Goal: Task Accomplishment & Management: Complete application form

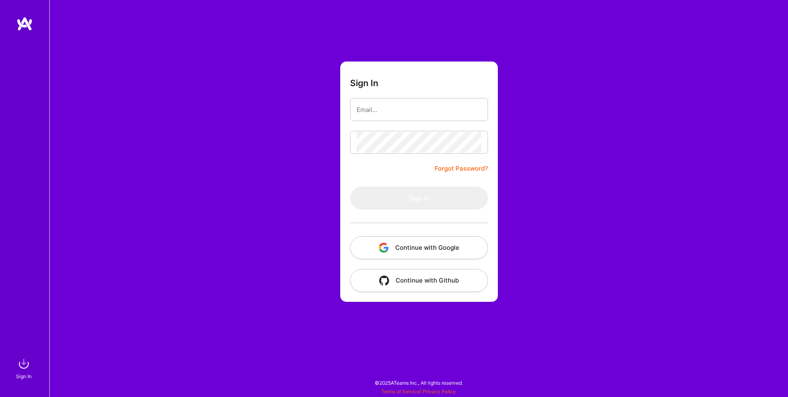
click at [474, 140] on body "Sign In Close Show all notifications Show unread notifications only Sign In For…" at bounding box center [394, 196] width 788 height 393
click at [0, 393] on com-1password-button at bounding box center [0, 393] width 0 height 0
type input "[EMAIL_ADDRESS][DOMAIN_NAME]"
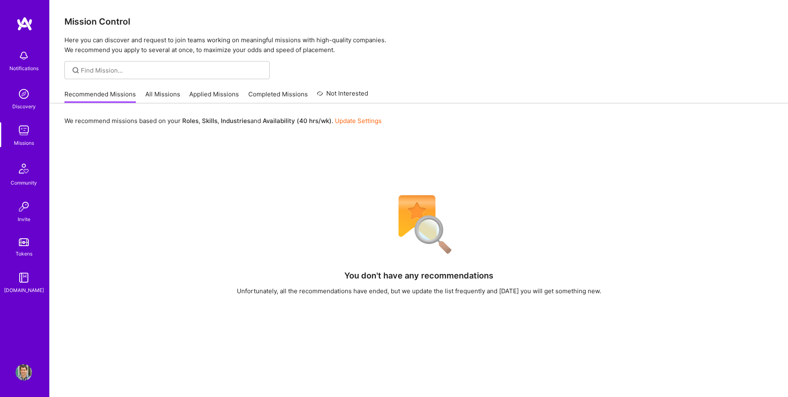
click at [172, 96] on link "All Missions" at bounding box center [162, 97] width 35 height 14
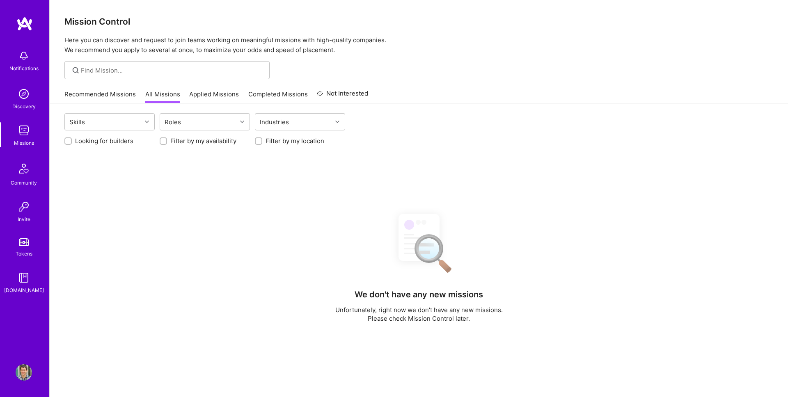
click at [212, 90] on link "Applied Missions" at bounding box center [214, 97] width 50 height 14
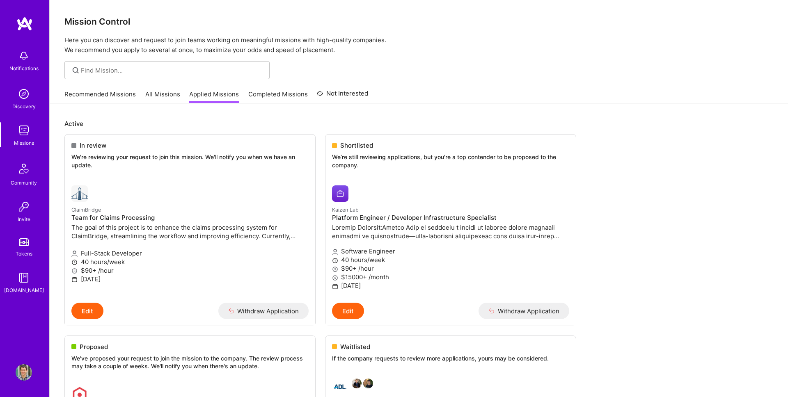
scroll to position [438, 0]
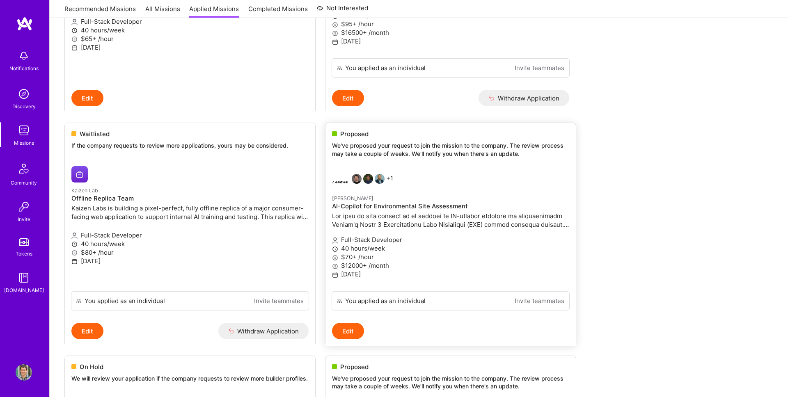
click at [361, 134] on span "Proposed" at bounding box center [354, 134] width 28 height 9
click at [351, 151] on p "We've proposed your request to join the mission to the company. The review proc…" at bounding box center [450, 150] width 237 height 16
click at [357, 132] on span "Proposed" at bounding box center [354, 134] width 28 height 9
click at [347, 333] on button "Edit" at bounding box center [348, 331] width 32 height 16
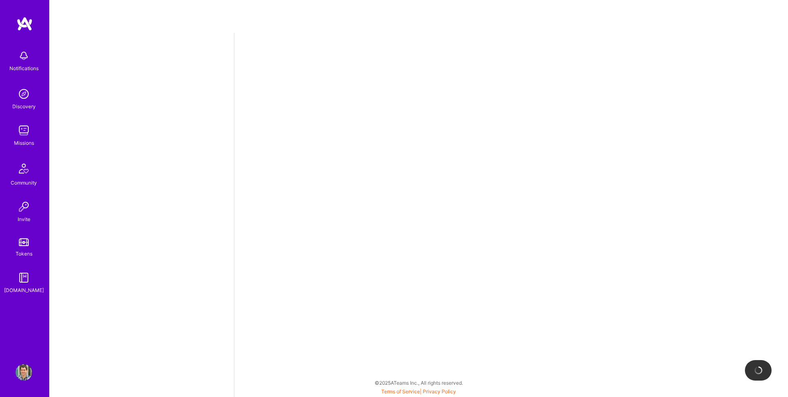
select select "AD"
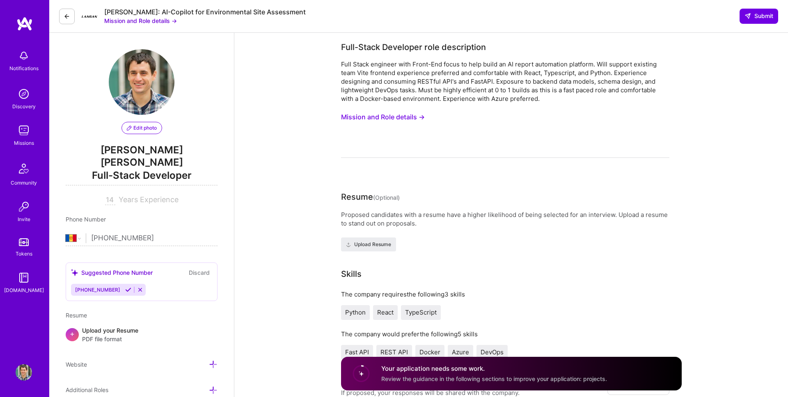
click at [113, 21] on button "Mission and Role details →" at bounding box center [140, 20] width 73 height 9
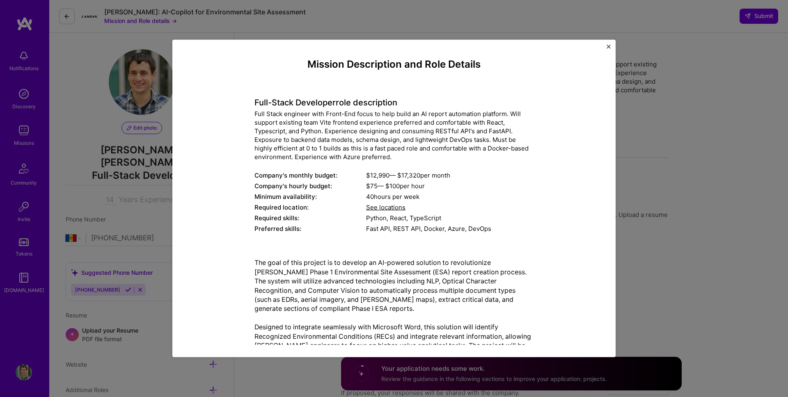
click at [218, 109] on div "Mission Description and Role Details Full-Stack Developer role description Full…" at bounding box center [394, 323] width 406 height 528
click at [139, 77] on div "Mission Description and Role Details Full-Stack Developer role description Full…" at bounding box center [394, 198] width 788 height 397
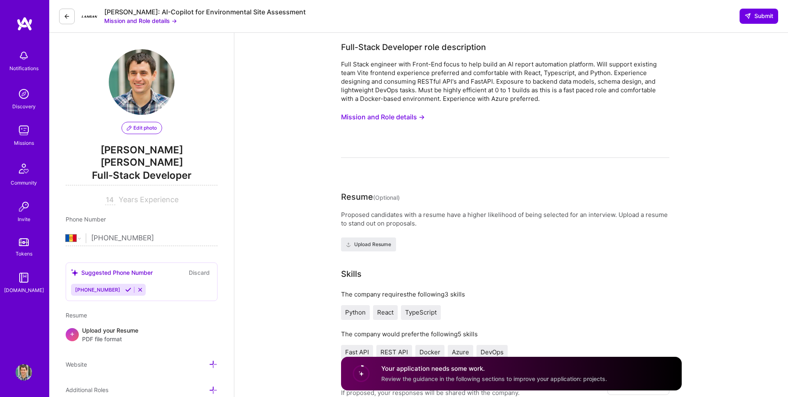
click at [63, 15] on button at bounding box center [67, 17] width 16 height 16
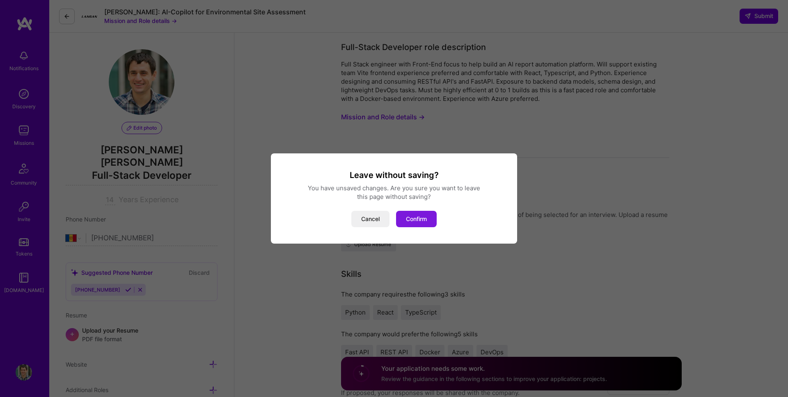
click at [424, 219] on button "Confirm" at bounding box center [416, 219] width 41 height 16
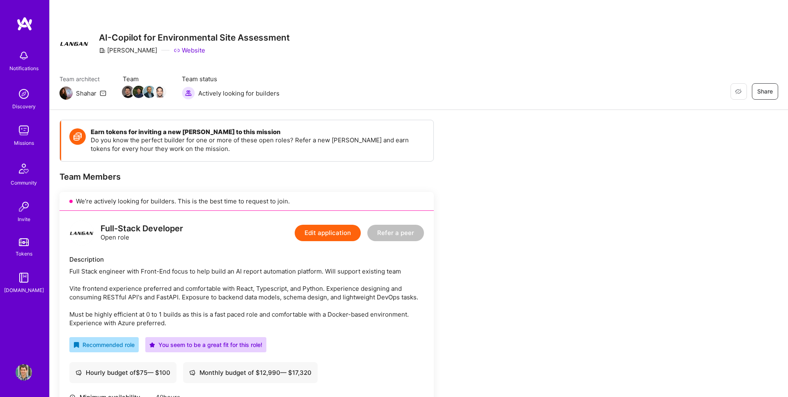
click at [37, 29] on link at bounding box center [24, 23] width 49 height 15
